Goal: Task Accomplishment & Management: Complete application form

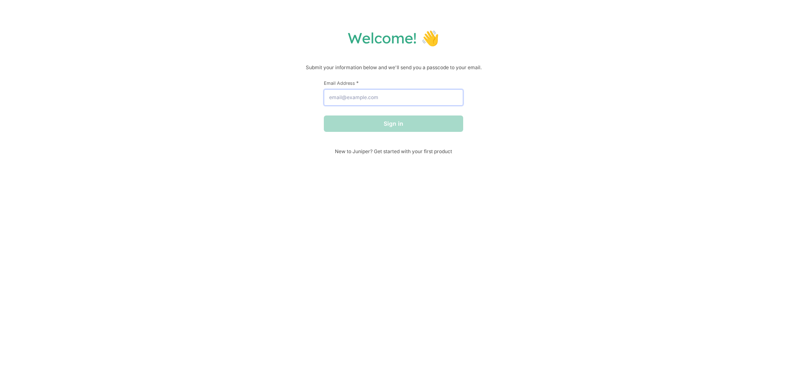
click at [360, 98] on input "Email Address *" at bounding box center [393, 97] width 139 height 16
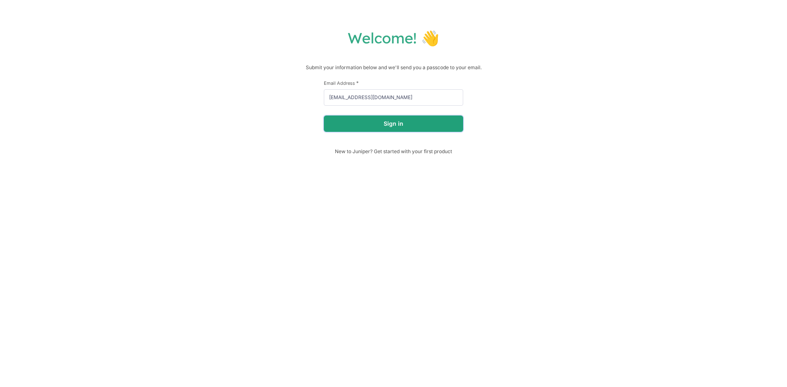
click at [378, 123] on button "Sign in" at bounding box center [393, 124] width 139 height 16
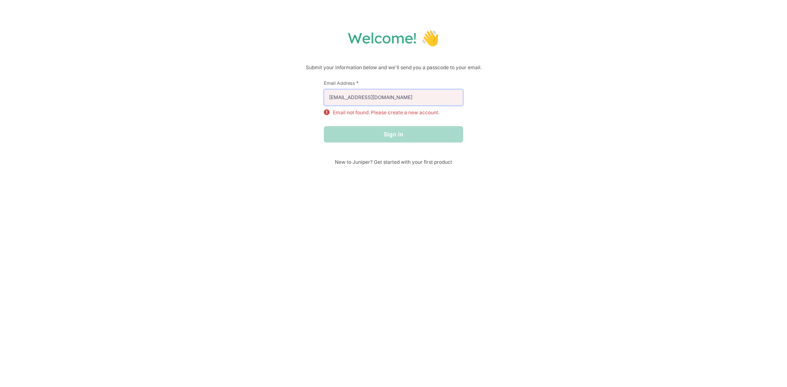
click at [333, 100] on input "[EMAIL_ADDRESS][DOMAIN_NAME]" at bounding box center [393, 97] width 139 height 16
click at [332, 102] on input "[EMAIL_ADDRESS][DOMAIN_NAME]" at bounding box center [393, 97] width 139 height 16
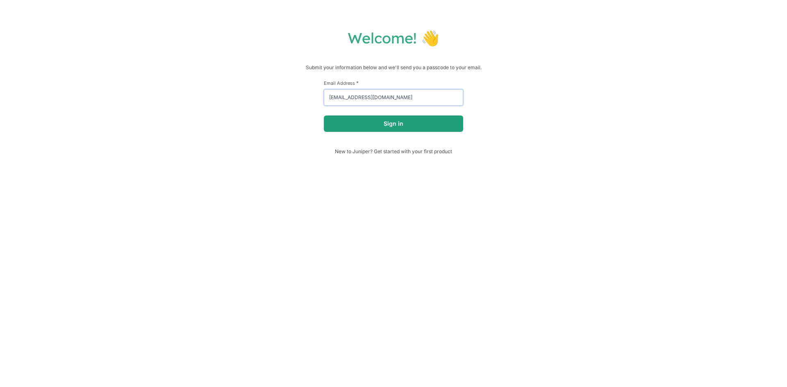
type input "[EMAIL_ADDRESS][DOMAIN_NAME]"
click at [367, 125] on button "Sign in" at bounding box center [393, 124] width 139 height 16
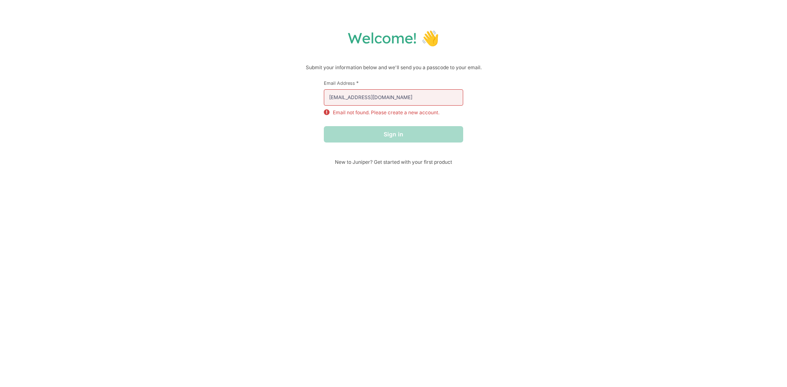
click at [375, 127] on div "Sign in" at bounding box center [393, 134] width 139 height 16
click at [373, 165] on span "New to Juniper? Get started with your first product" at bounding box center [393, 162] width 139 height 6
